Goal: Task Accomplishment & Management: Manage account settings

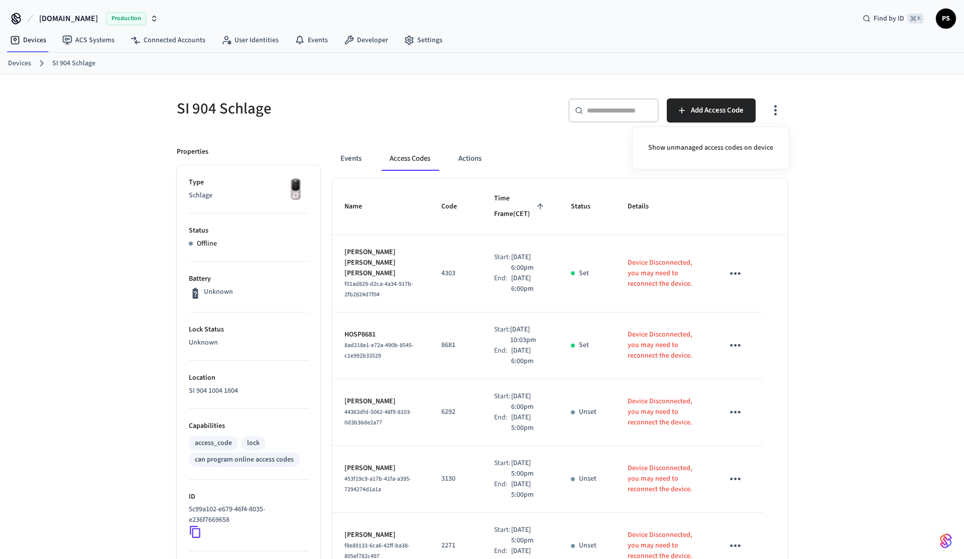
scroll to position [4, 0]
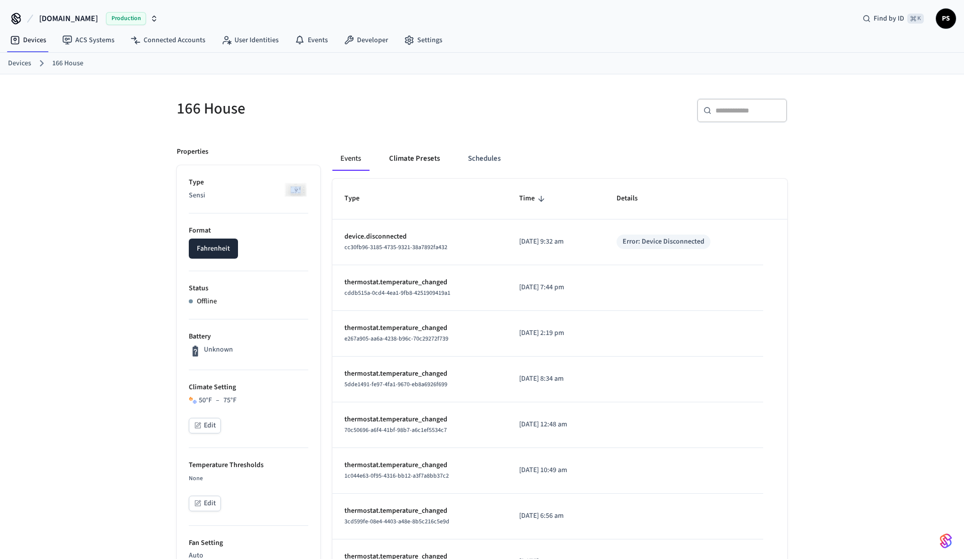
click at [397, 160] on button "Climate Presets" at bounding box center [414, 159] width 67 height 24
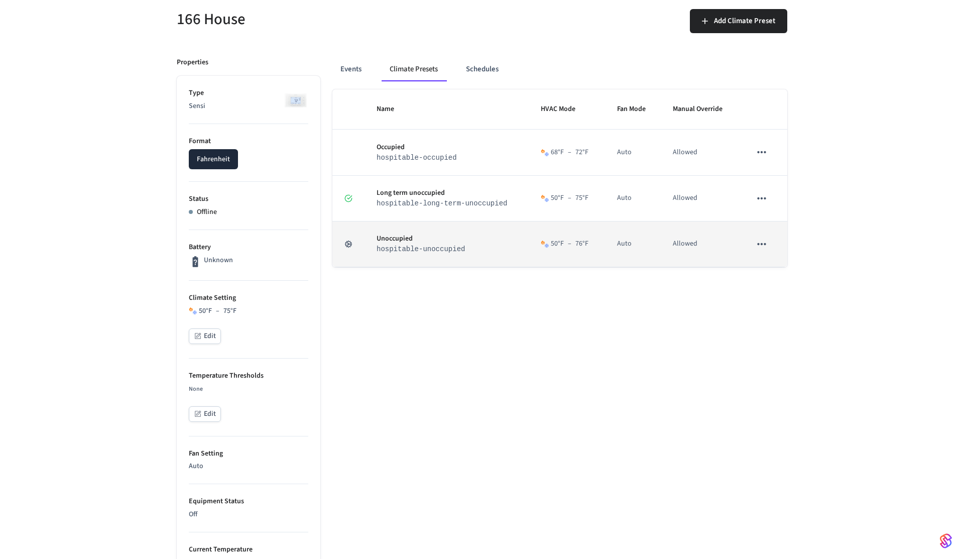
scroll to position [90, 0]
click at [762, 245] on icon "sticky table" at bounding box center [761, 242] width 13 height 13
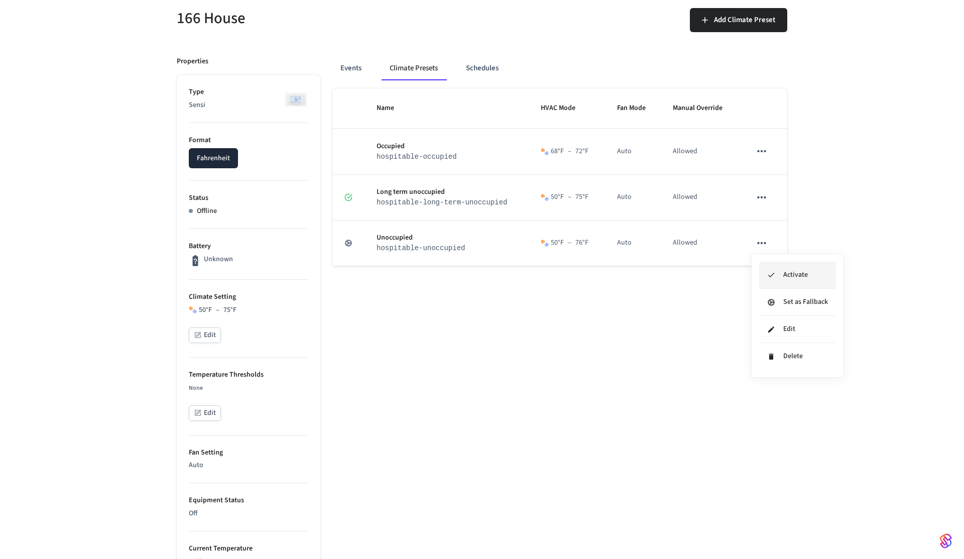
click at [775, 269] on li "Activate" at bounding box center [797, 275] width 77 height 27
click at [585, 311] on div "Name HVAC Mode Fan Mode Manual Override Occupied hospitable-occupied 68 °F – 72…" at bounding box center [559, 522] width 455 height 868
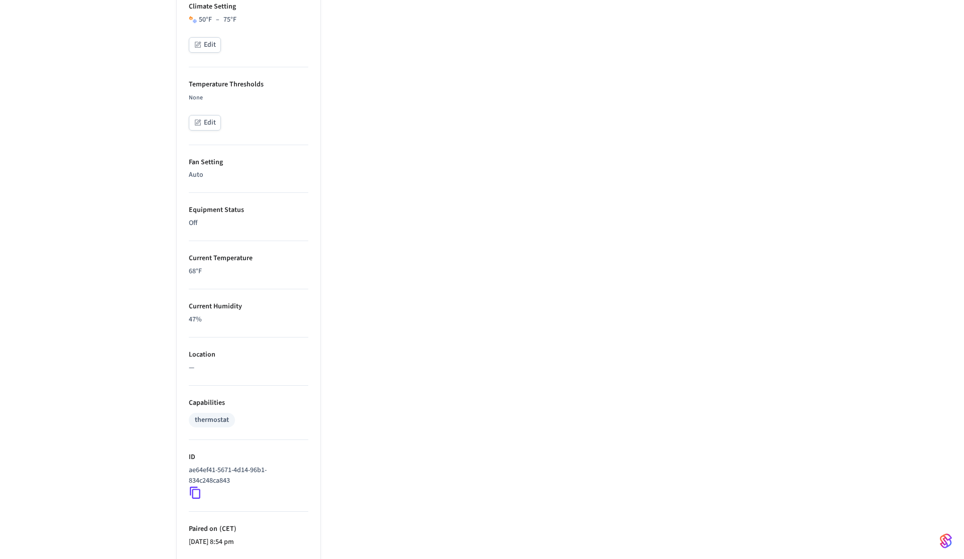
scroll to position [487, 0]
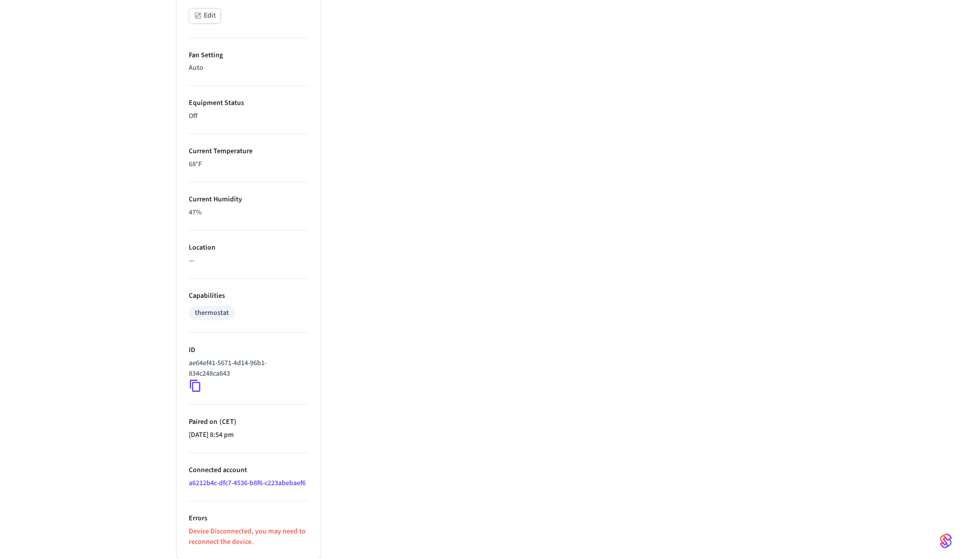
click at [195, 391] on icon at bounding box center [195, 385] width 13 height 13
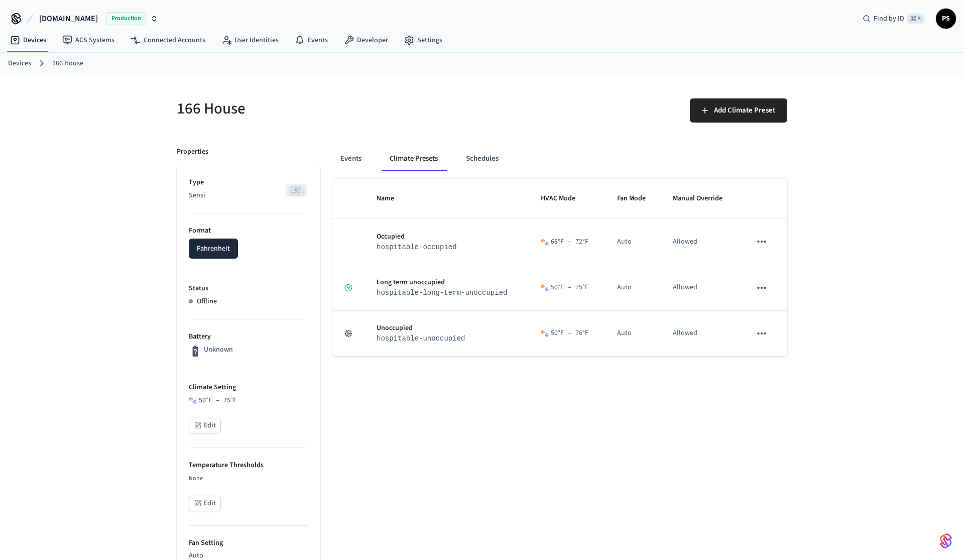
click at [89, 16] on span "[DOMAIN_NAME]" at bounding box center [68, 19] width 59 height 12
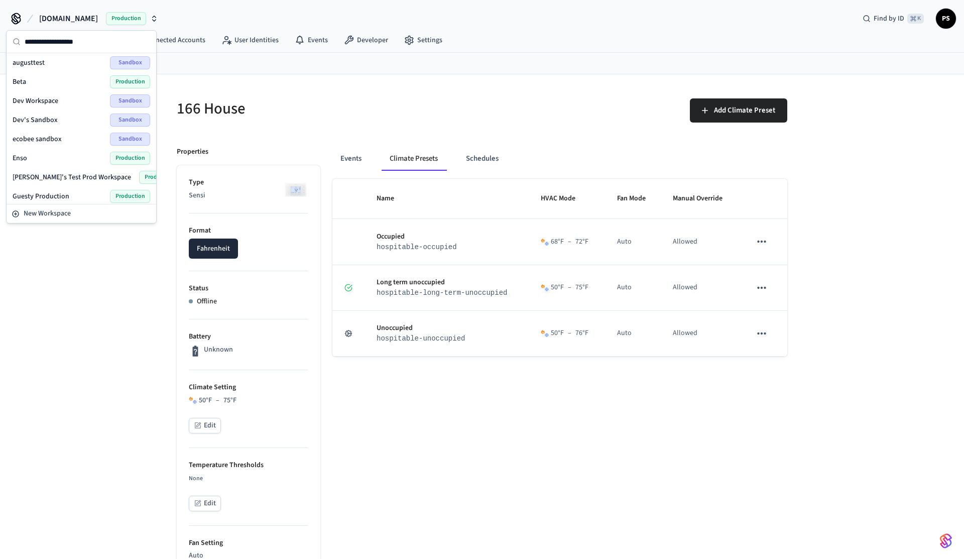
scroll to position [65, 0]
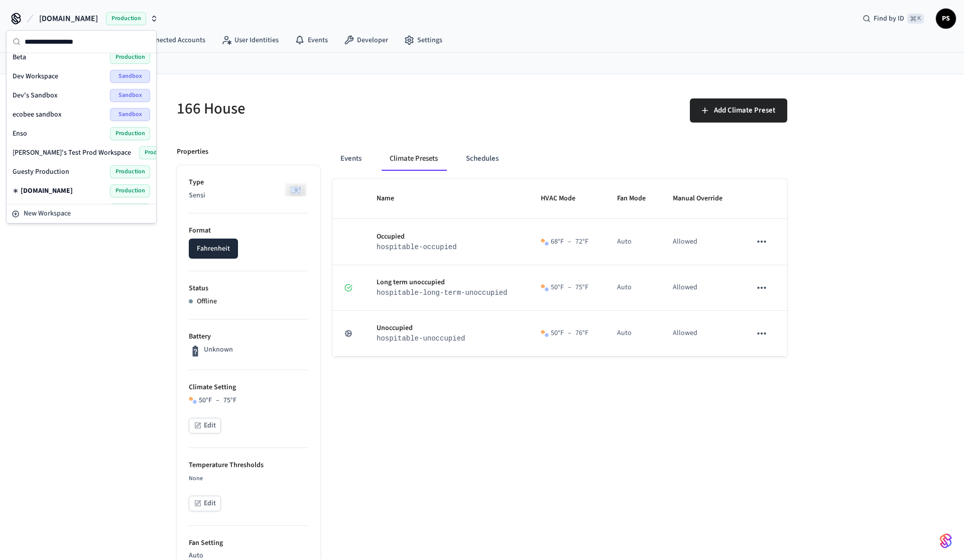
click at [44, 112] on span "ecobee sandbox" at bounding box center [37, 114] width 49 height 10
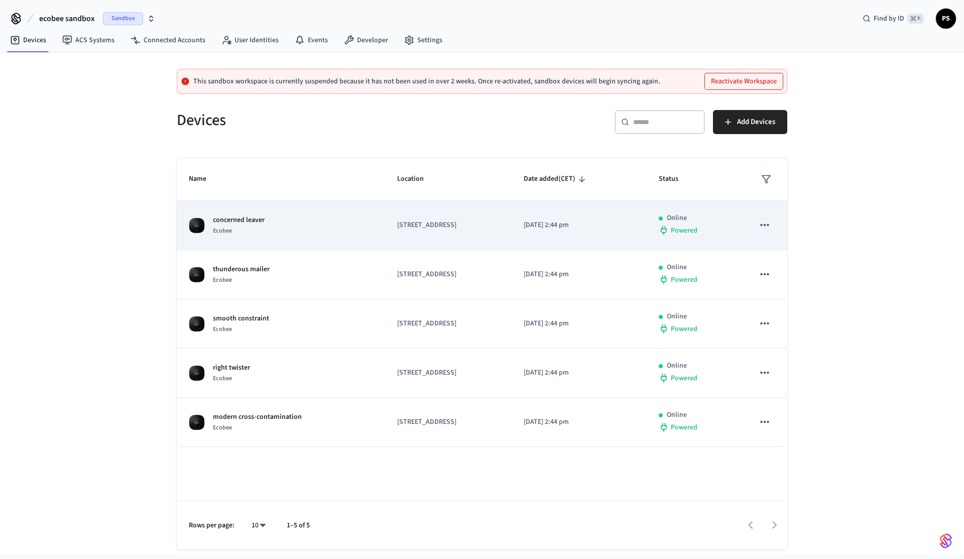
click at [304, 226] on div "concerned leaver Ecobee" at bounding box center [281, 225] width 184 height 21
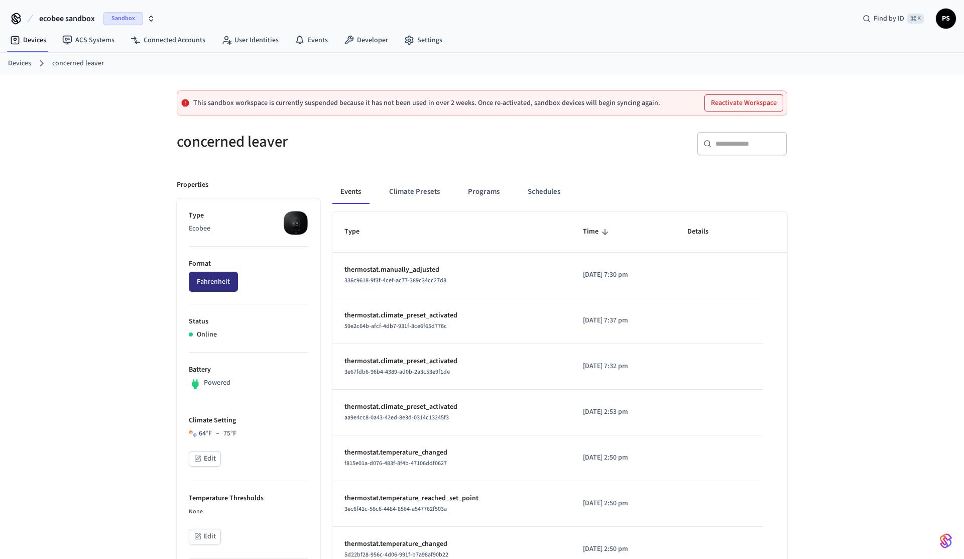
click at [219, 284] on button "Fahrenheit" at bounding box center [213, 282] width 49 height 20
click at [219, 284] on button "Celsius" at bounding box center [208, 282] width 38 height 20
click at [219, 284] on button "Fahrenheit" at bounding box center [213, 282] width 49 height 20
click at [219, 284] on button "Celsius" at bounding box center [208, 282] width 38 height 20
click at [219, 284] on button "Fahrenheit" at bounding box center [213, 282] width 49 height 20
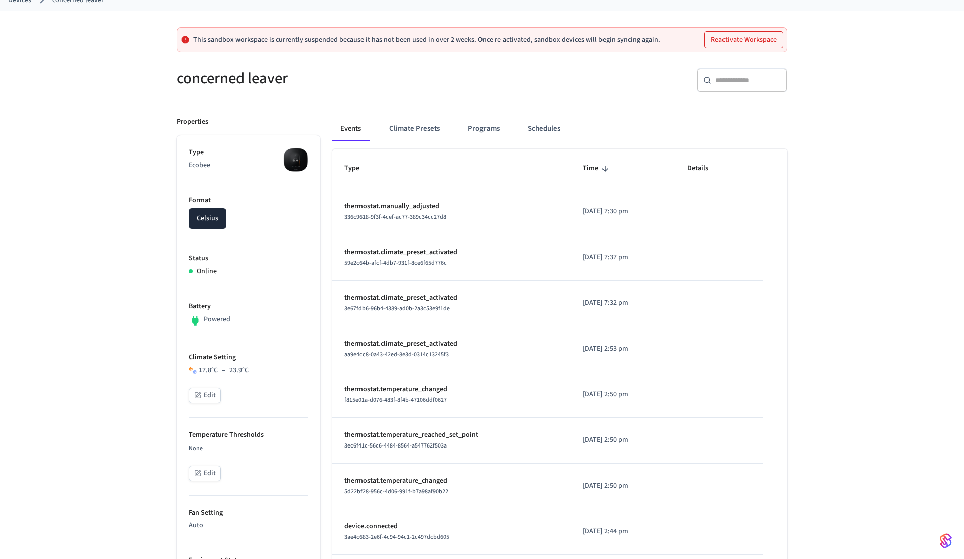
scroll to position [64, 0]
click at [215, 218] on button "Celsius" at bounding box center [208, 217] width 38 height 20
click at [215, 218] on button "Fahrenheit" at bounding box center [213, 217] width 49 height 20
click at [215, 218] on button "Celsius" at bounding box center [208, 217] width 38 height 20
click at [215, 218] on button "Fahrenheit" at bounding box center [213, 217] width 49 height 20
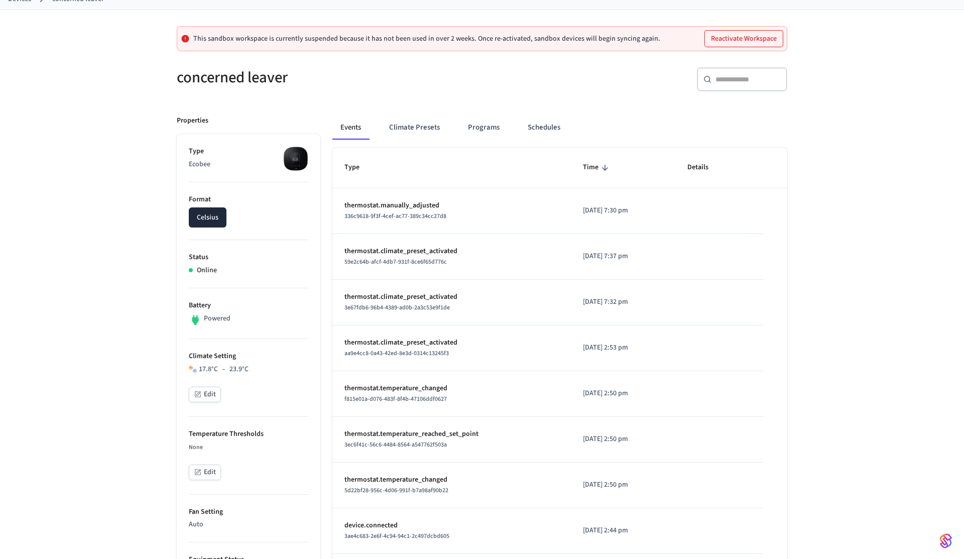
click at [121, 156] on div "This sandbox workspace is currently suspended because it has not been used in o…" at bounding box center [482, 483] width 964 height 947
click at [218, 224] on button "Celsius" at bounding box center [208, 217] width 38 height 20
click at [218, 224] on button "Fahrenheit" at bounding box center [213, 217] width 49 height 20
click at [218, 224] on button "Celsius" at bounding box center [208, 217] width 38 height 20
click at [116, 211] on div "This sandbox workspace is currently suspended because it has not been used in o…" at bounding box center [482, 483] width 964 height 947
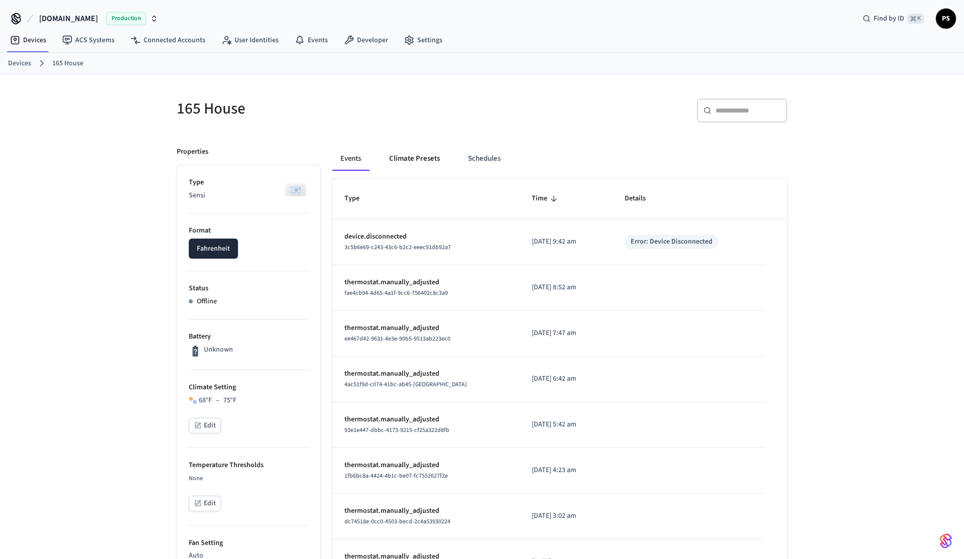
click at [432, 154] on button "Climate Presets" at bounding box center [414, 159] width 67 height 24
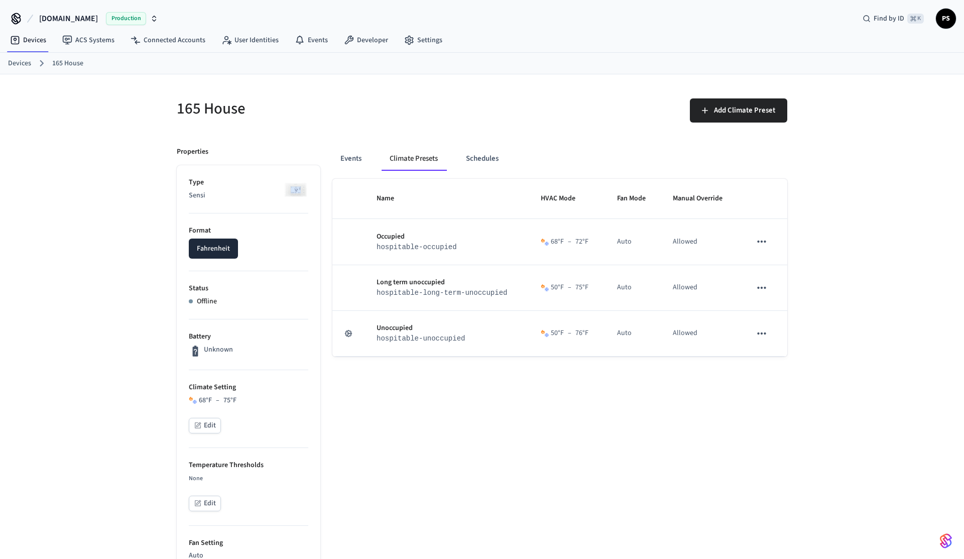
click at [419, 123] on div "165 House" at bounding box center [320, 108] width 311 height 44
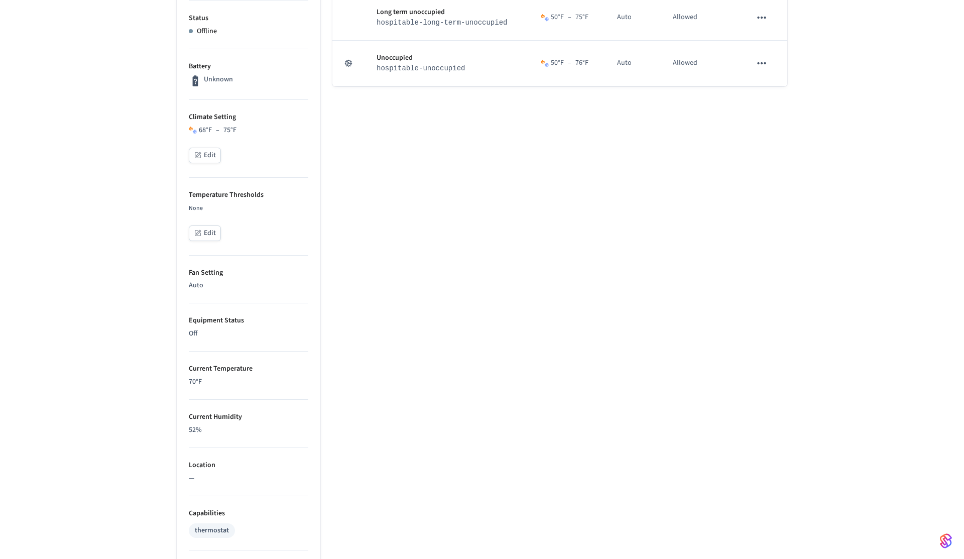
scroll to position [179, 0]
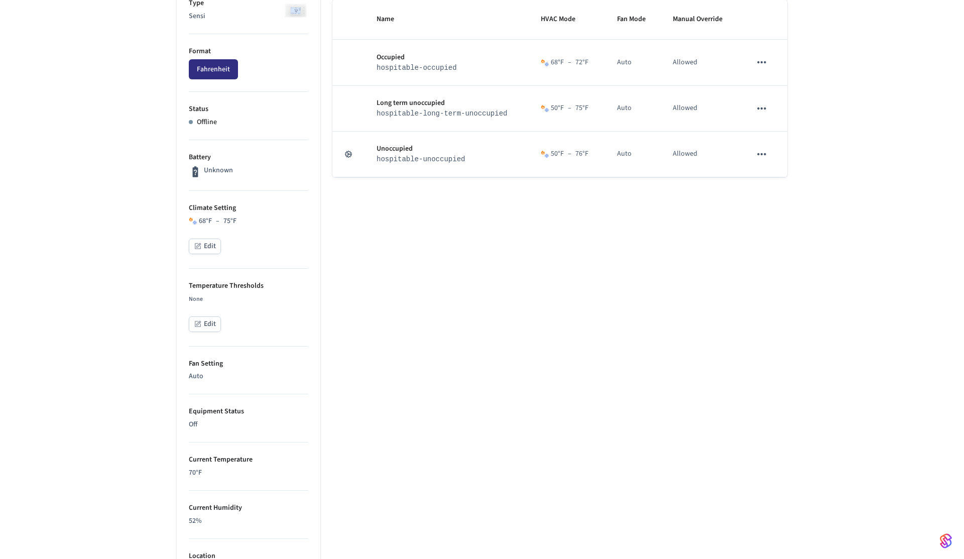
click at [199, 73] on button "Fahrenheit" at bounding box center [213, 69] width 49 height 20
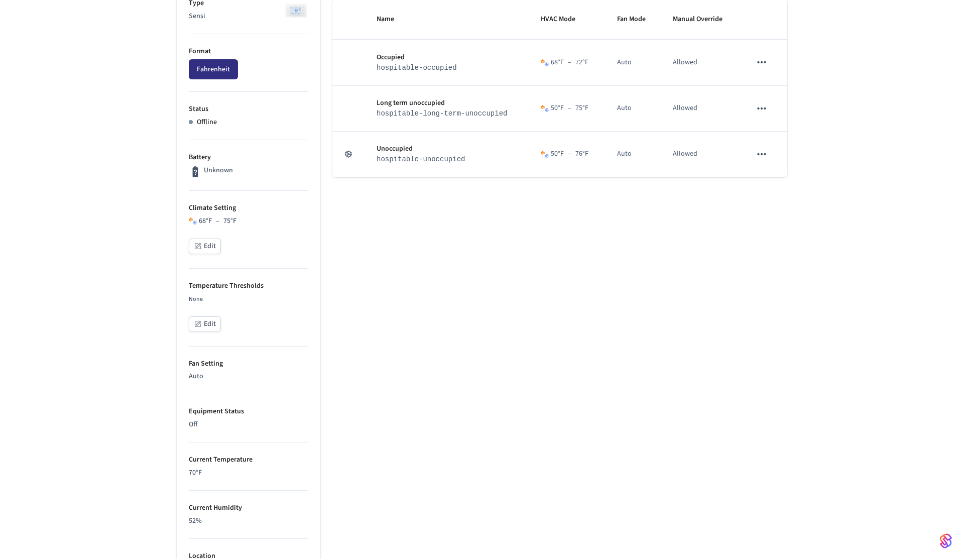
click at [199, 73] on button "Fahrenheit" at bounding box center [213, 69] width 49 height 20
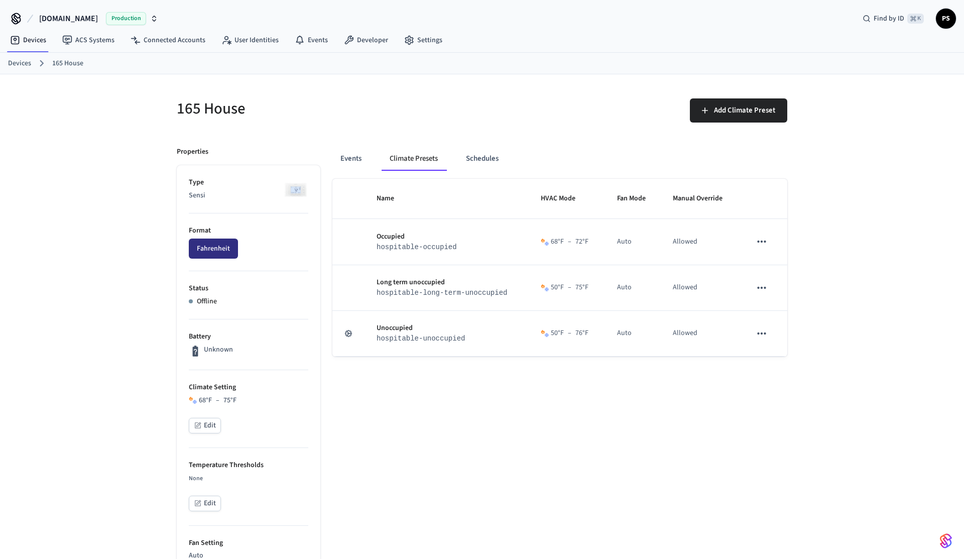
click at [236, 247] on button "Fahrenheit" at bounding box center [213, 248] width 49 height 20
click at [216, 253] on button "Fahrenheit" at bounding box center [213, 248] width 49 height 20
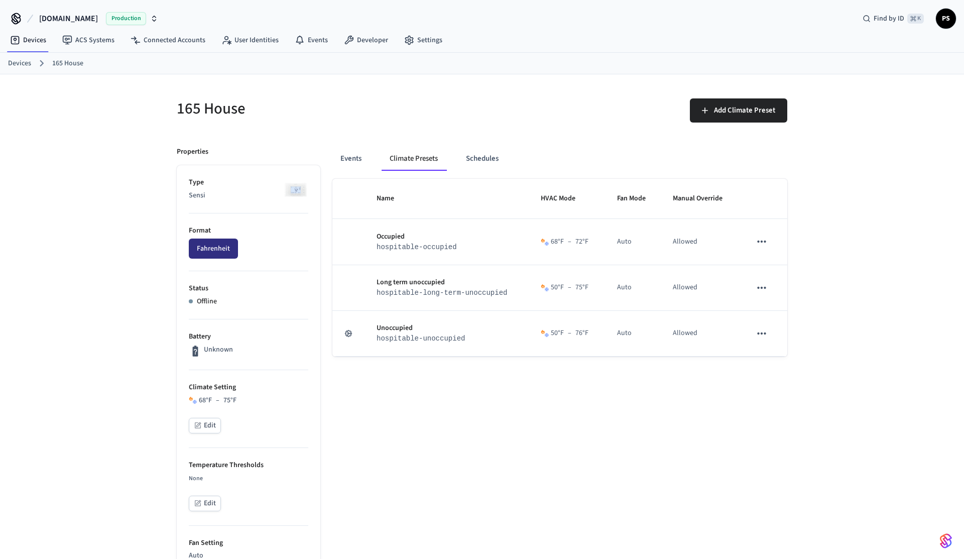
click at [216, 253] on button "Fahrenheit" at bounding box center [213, 248] width 49 height 20
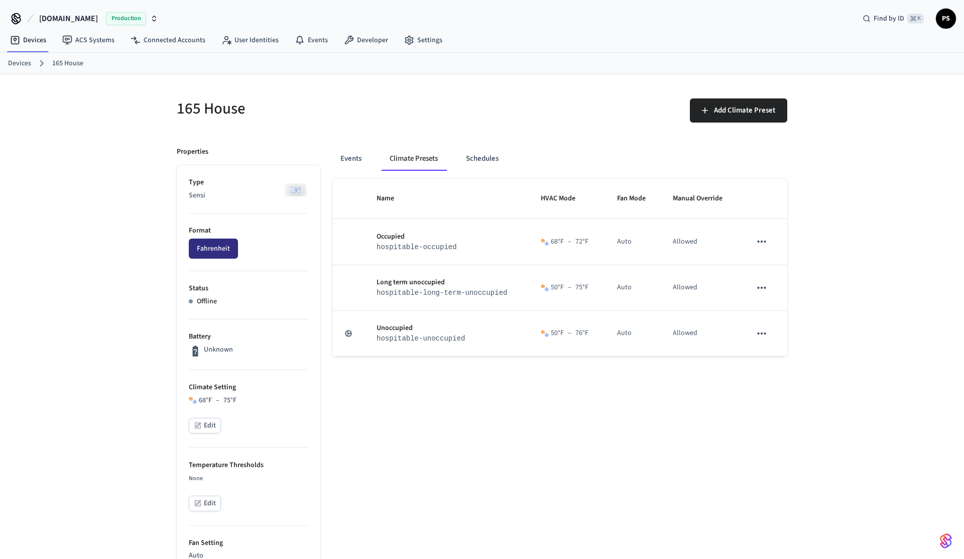
click at [216, 253] on button "Fahrenheit" at bounding box center [213, 248] width 49 height 20
click at [216, 253] on button "Celsius" at bounding box center [208, 248] width 38 height 20
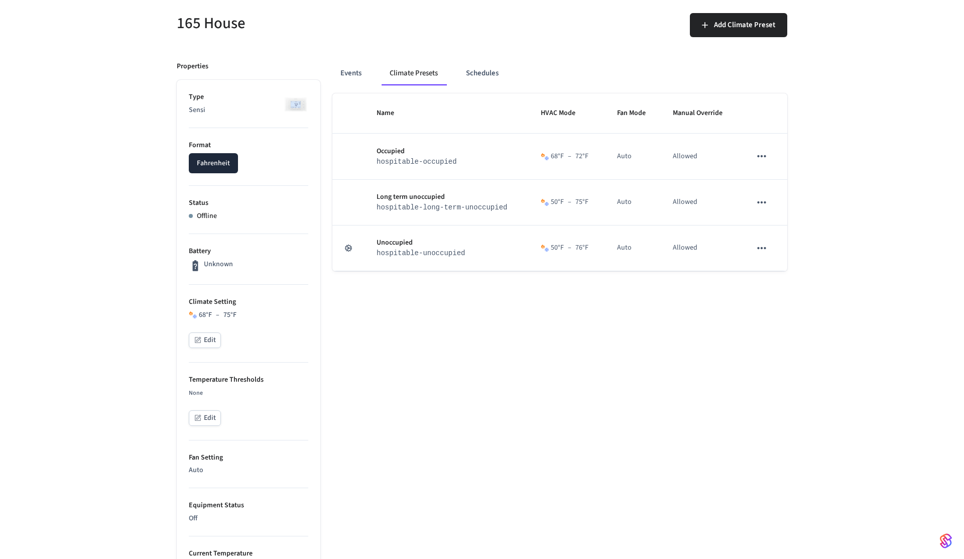
scroll to position [82, 0]
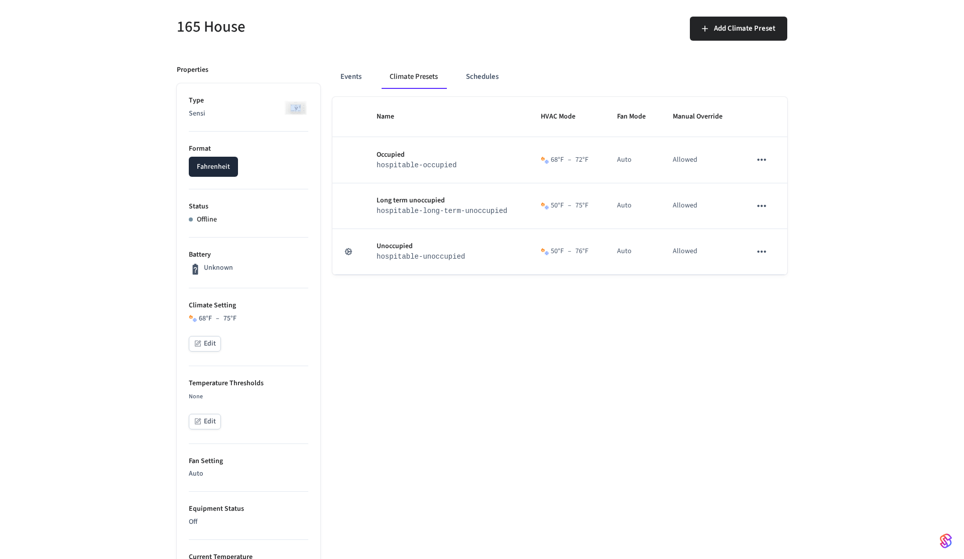
click at [466, 350] on div "Name HVAC Mode Fan Mode Manual Override Occupied hospitable-occupied 68 °F – 72…" at bounding box center [559, 531] width 455 height 868
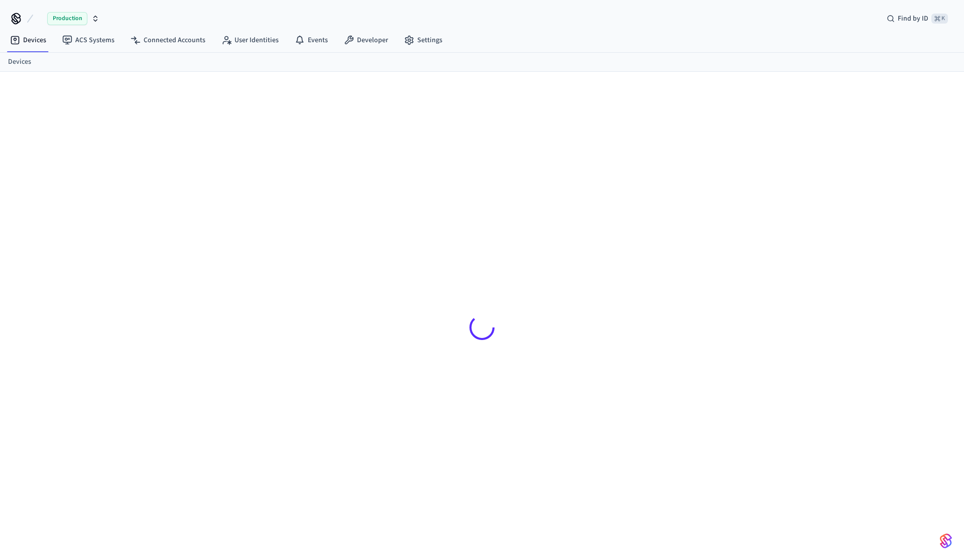
scroll to position [14, 0]
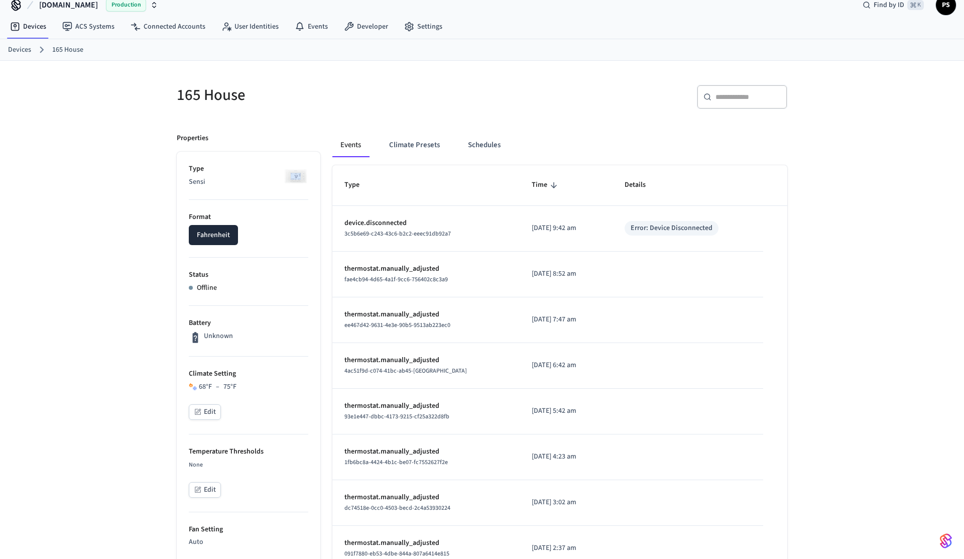
scroll to position [56, 0]
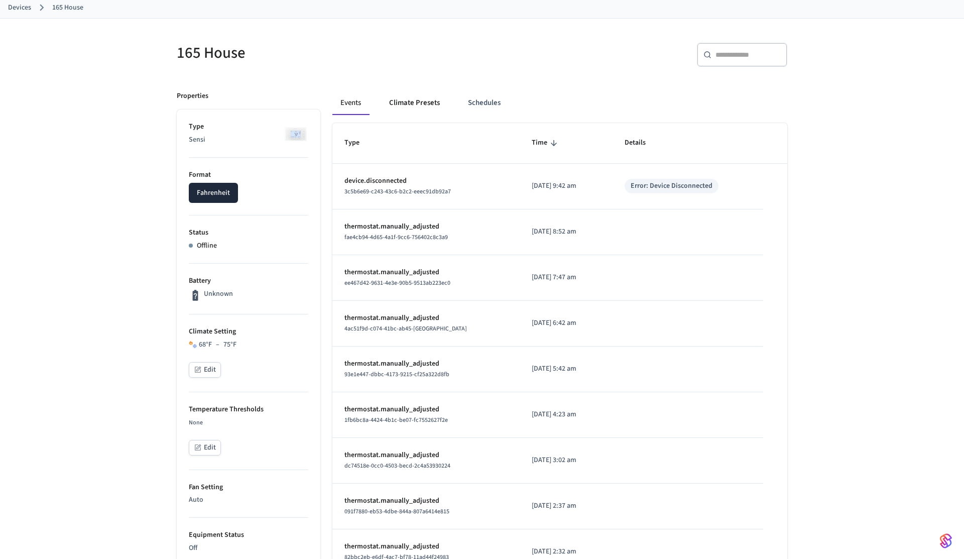
click at [421, 103] on button "Climate Presets" at bounding box center [414, 103] width 67 height 24
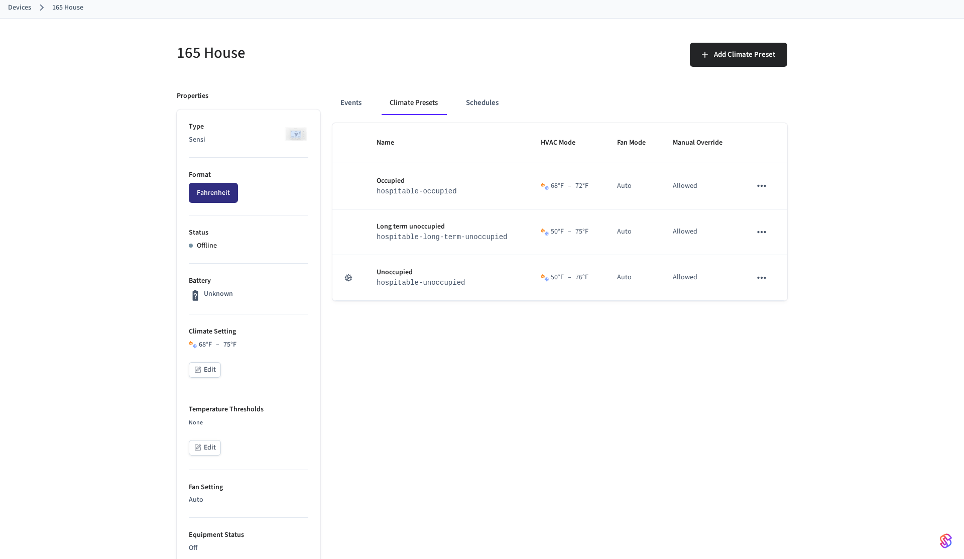
click at [227, 194] on button "Fahrenheit" at bounding box center [213, 193] width 49 height 20
click at [199, 197] on button "Fahrenheit" at bounding box center [213, 193] width 49 height 20
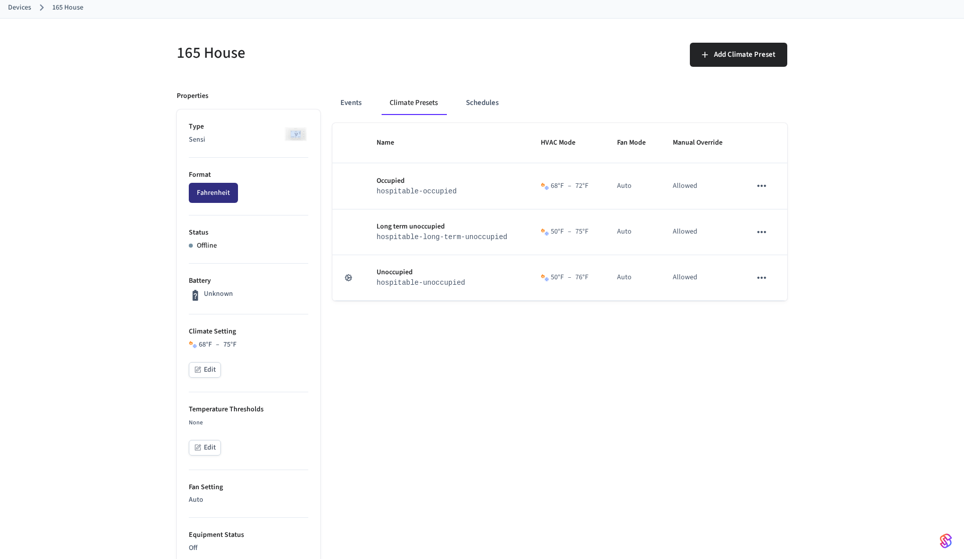
click at [215, 194] on button "Fahrenheit" at bounding box center [213, 193] width 49 height 20
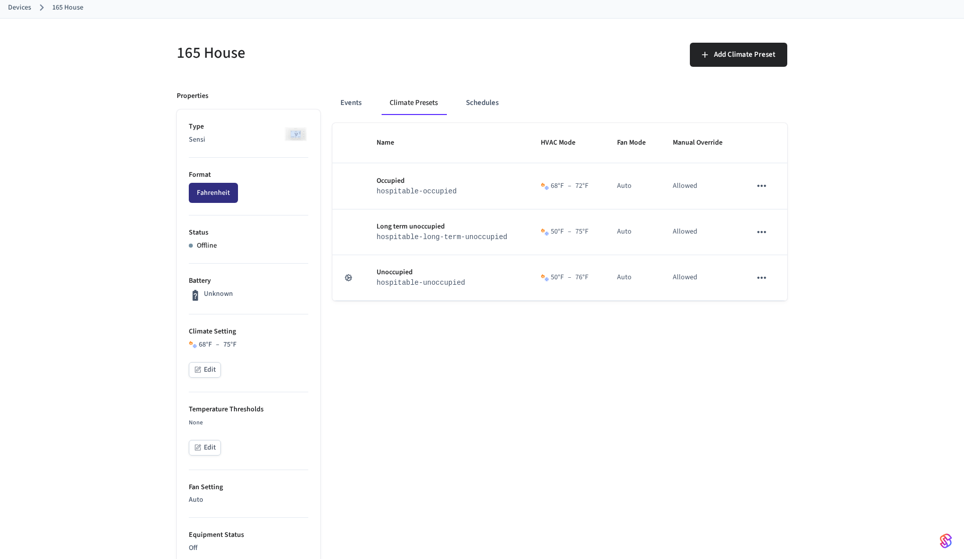
click at [215, 194] on button "Fahrenheit" at bounding box center [213, 193] width 49 height 20
click at [209, 186] on button "Fahrenheit" at bounding box center [213, 193] width 49 height 20
click at [518, 63] on div "Add Climate Preset" at bounding box center [637, 59] width 299 height 32
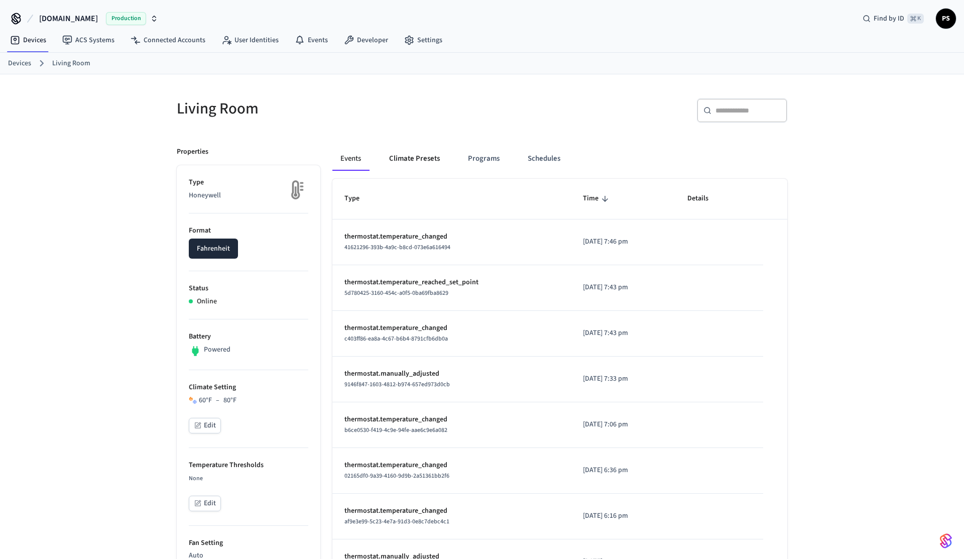
click at [424, 167] on button "Climate Presets" at bounding box center [414, 159] width 67 height 24
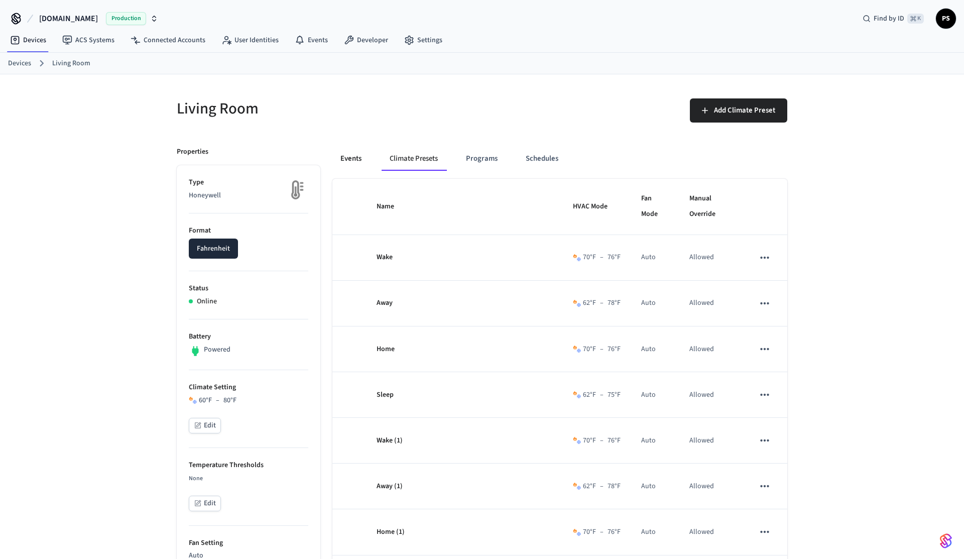
click at [348, 156] on button "Events" at bounding box center [350, 159] width 37 height 24
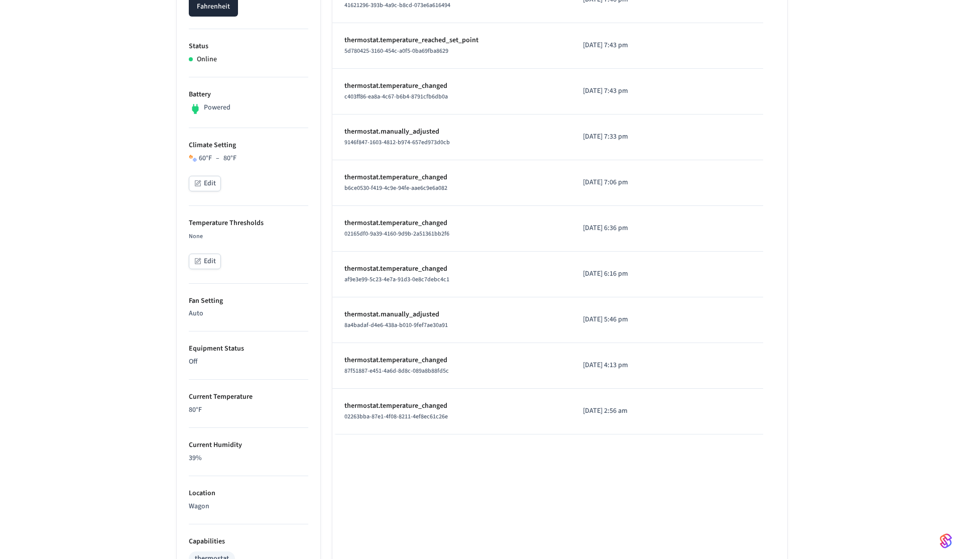
scroll to position [440, 0]
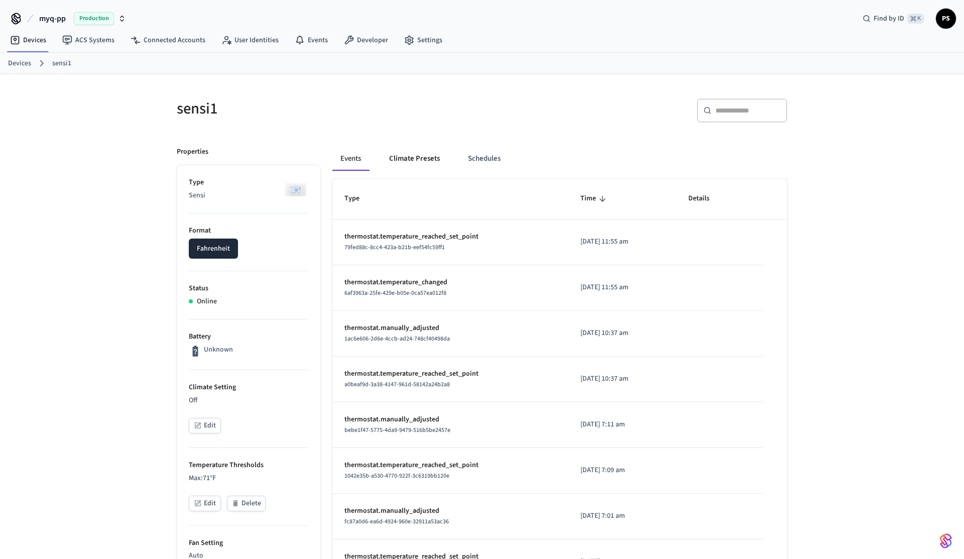
click at [430, 168] on button "Climate Presets" at bounding box center [414, 159] width 67 height 24
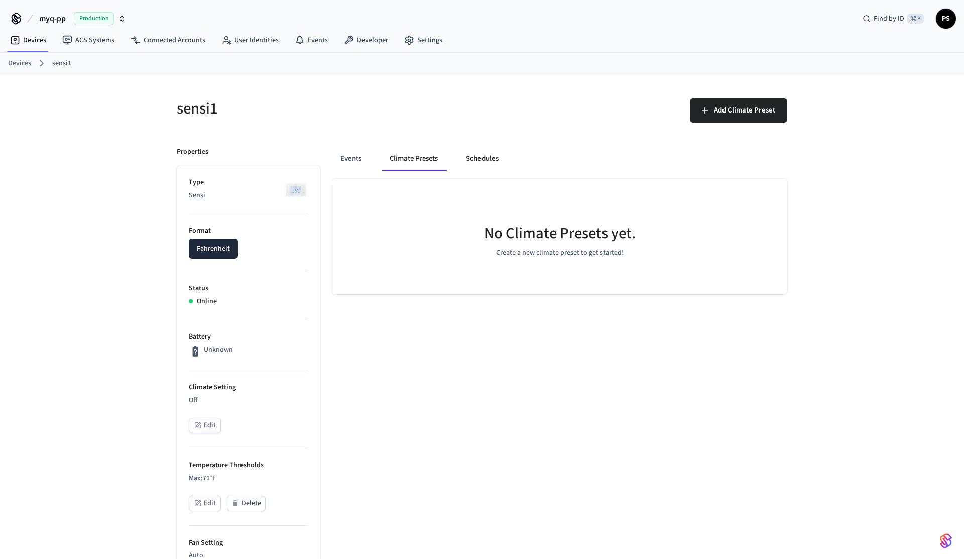
click at [463, 167] on button "Schedules" at bounding box center [482, 159] width 49 height 24
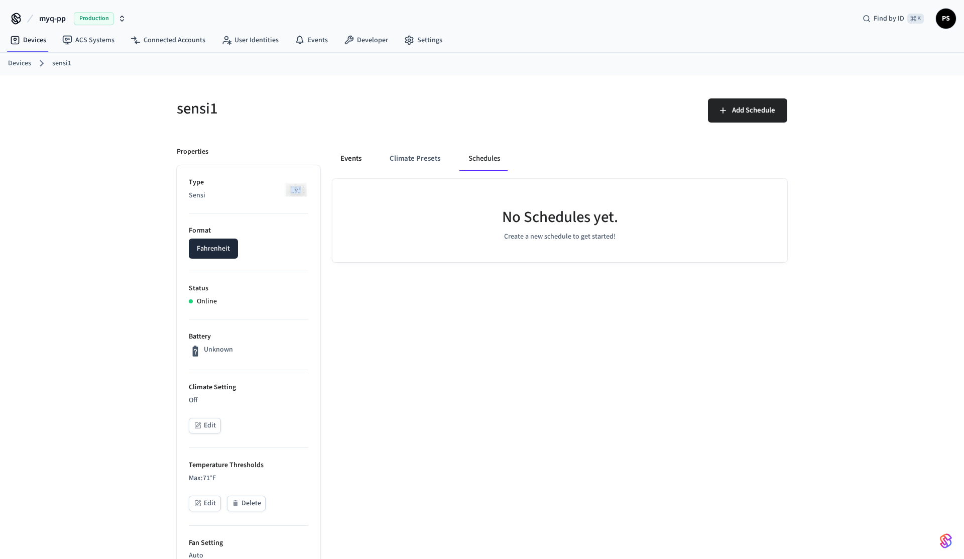
click at [338, 163] on button "Events" at bounding box center [350, 159] width 37 height 24
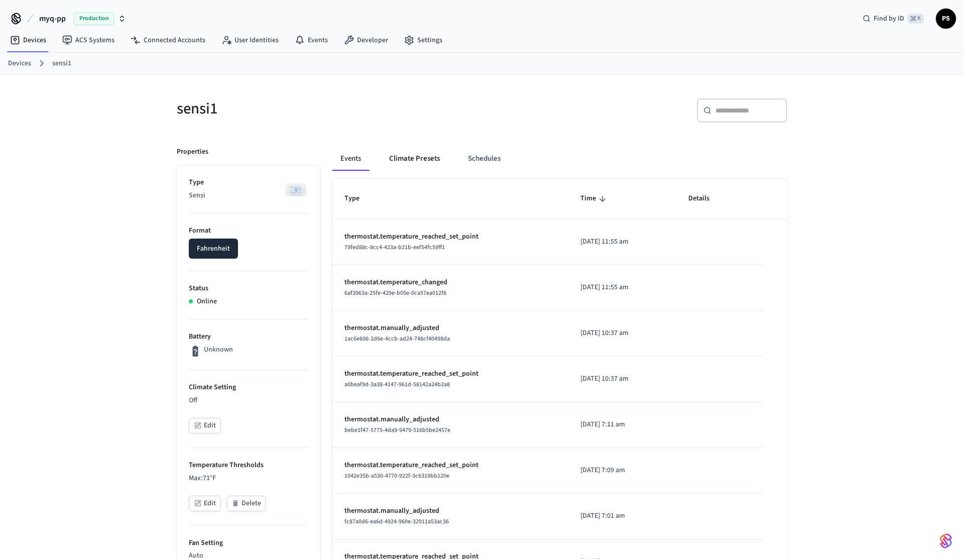
click at [427, 158] on button "Climate Presets" at bounding box center [414, 159] width 67 height 24
click at [416, 166] on button "Climate Presets" at bounding box center [414, 159] width 67 height 24
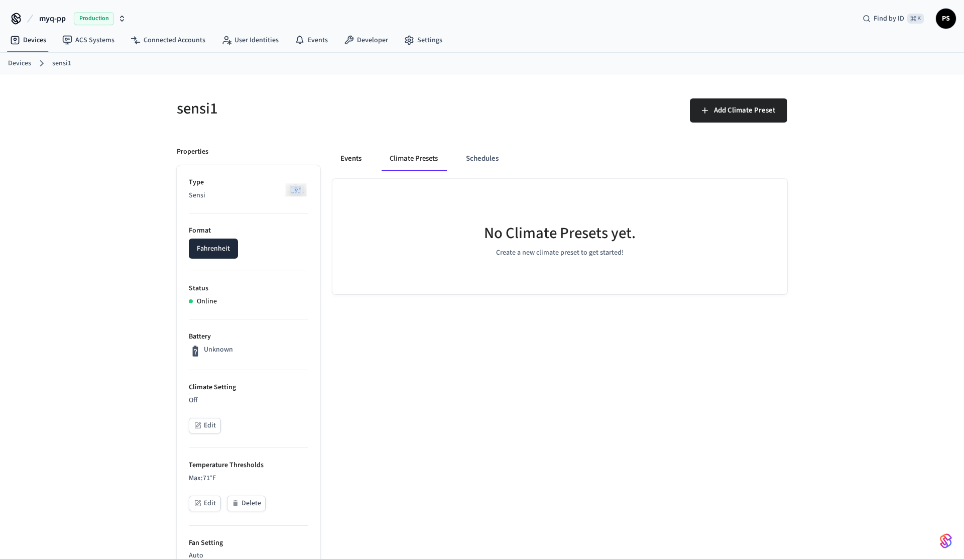
click at [361, 161] on button "Events" at bounding box center [350, 159] width 37 height 24
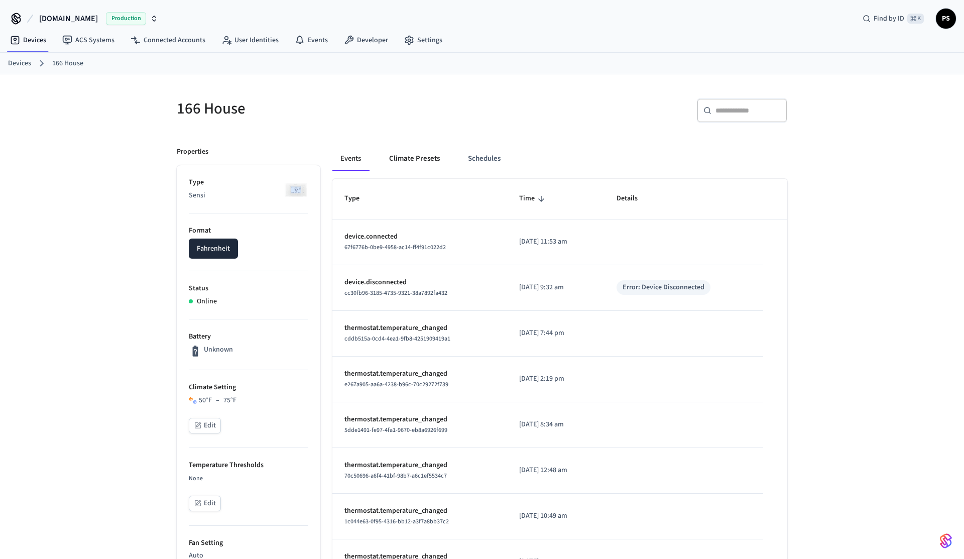
click at [415, 167] on button "Climate Presets" at bounding box center [414, 159] width 67 height 24
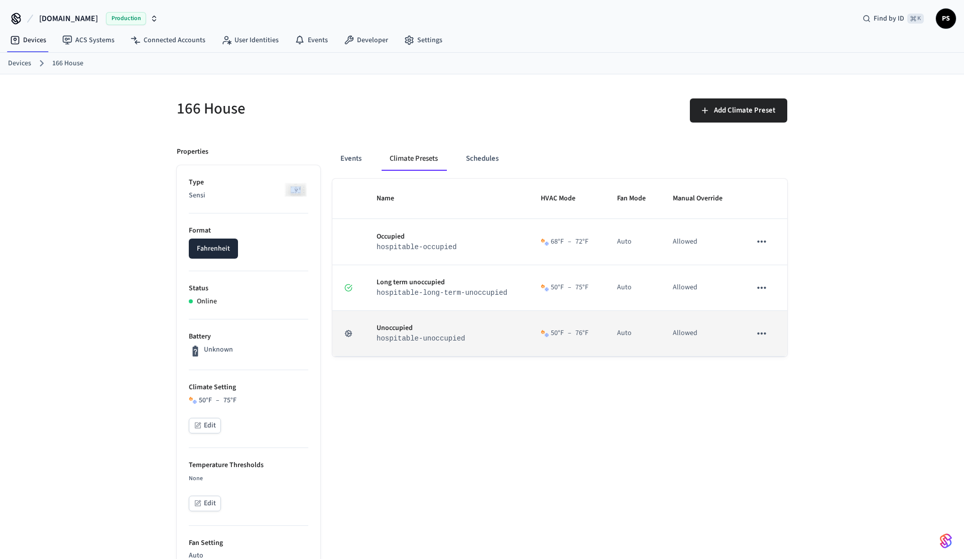
click at [768, 333] on icon "sticky table" at bounding box center [761, 333] width 13 height 13
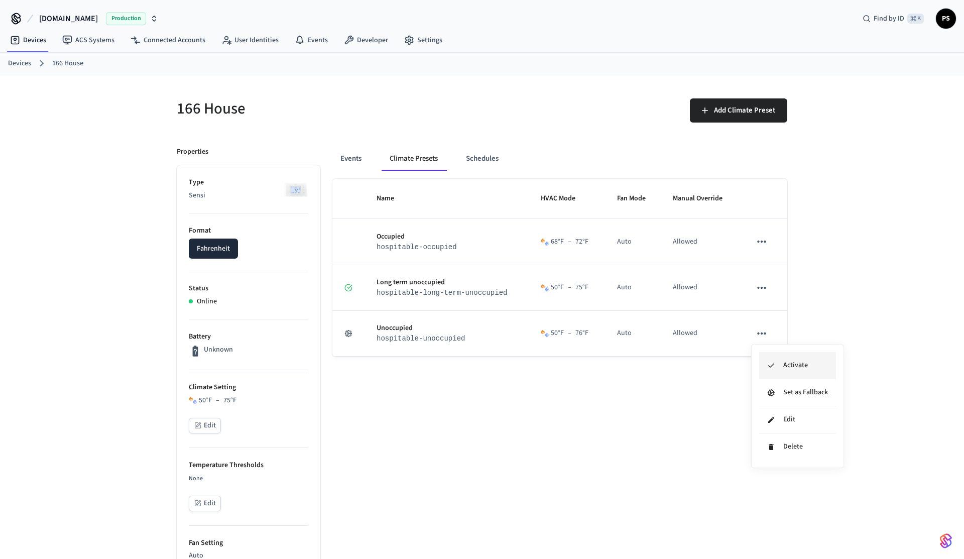
click at [774, 359] on li "Activate" at bounding box center [797, 365] width 77 height 27
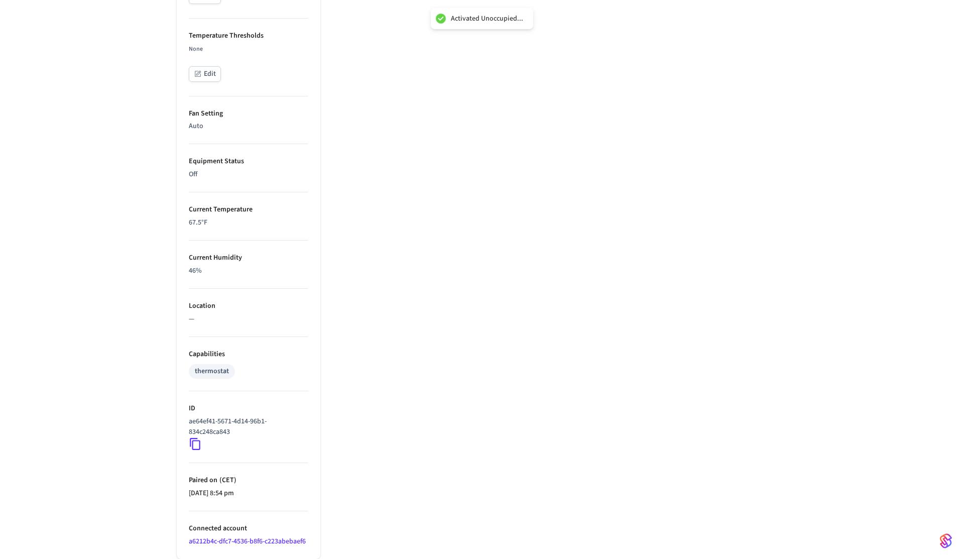
click at [192, 441] on icon at bounding box center [195, 444] width 11 height 12
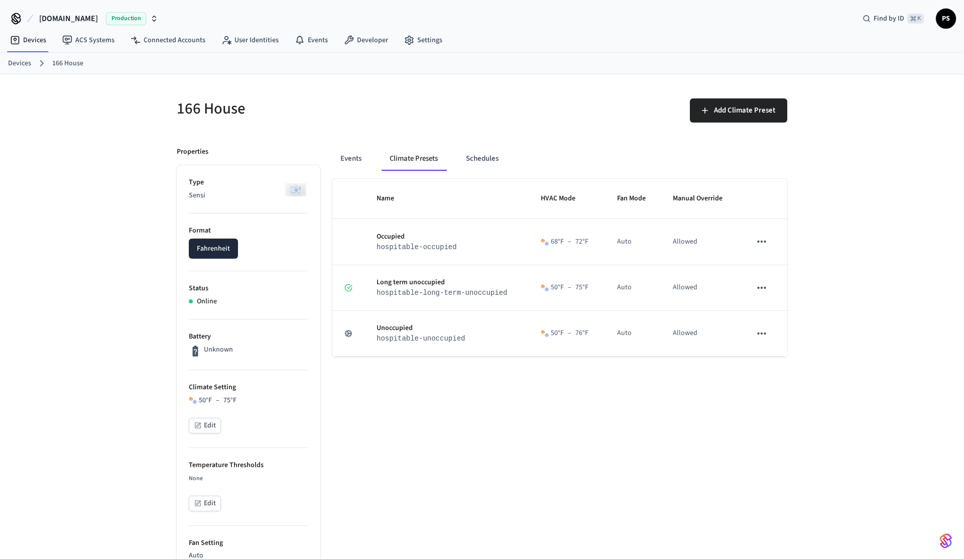
click at [501, 73] on div "Devices 166 House" at bounding box center [482, 64] width 964 height 22
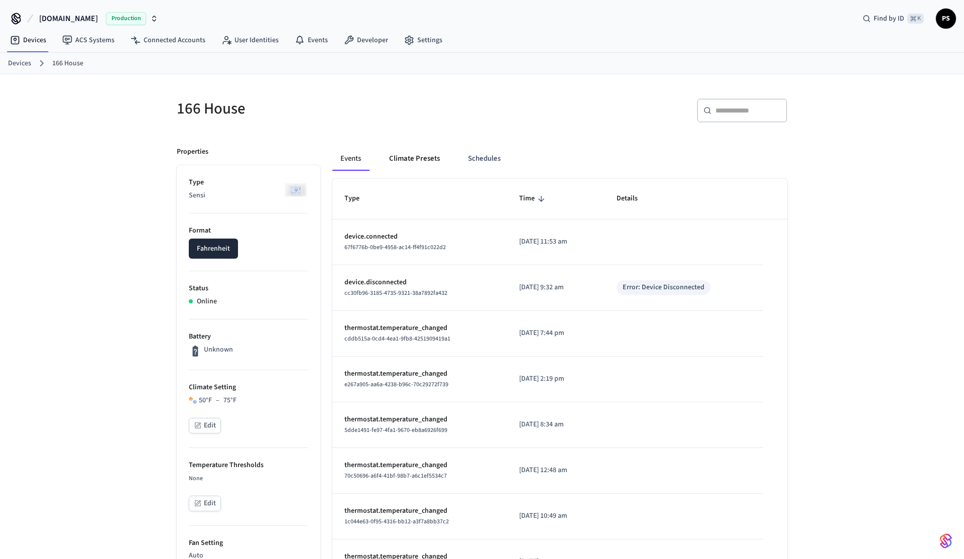
click at [407, 157] on button "Climate Presets" at bounding box center [414, 159] width 67 height 24
